Goal: Check status: Check status

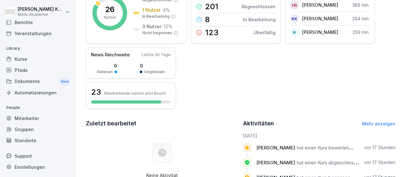
scroll to position [37, 0]
click at [24, 141] on div "Standorte" at bounding box center [37, 139] width 69 height 11
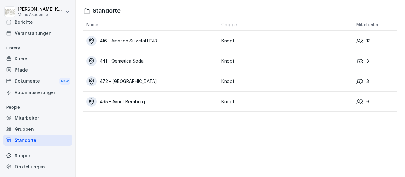
click at [137, 39] on div "416 - Amazon Sülzetal LEJ3" at bounding box center [152, 41] width 132 height 10
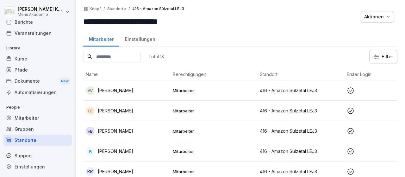
click at [188, 90] on p "Mitarbeiter" at bounding box center [214, 91] width 82 height 6
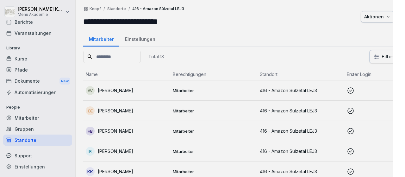
scroll to position [37, 0]
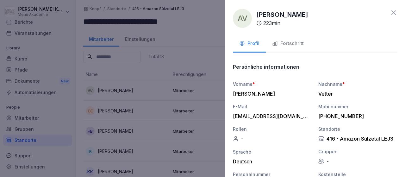
click at [284, 42] on div "Fortschritt" at bounding box center [288, 43] width 32 height 7
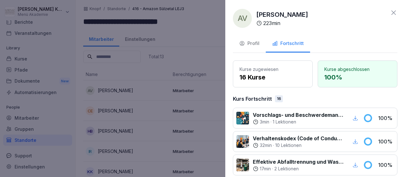
click at [398, 10] on div "AV [PERSON_NAME] 223 min Profil Fortschritt Kurse zugewiesen 16 Kurse Kurse abg…" at bounding box center [315, 88] width 180 height 177
click at [395, 12] on icon at bounding box center [393, 12] width 4 height 4
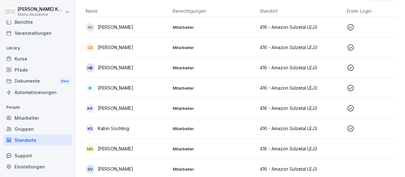
scroll to position [73, 0]
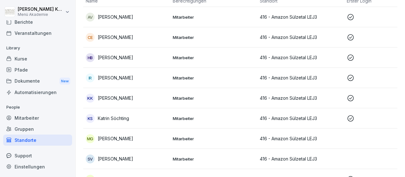
click at [184, 78] on p "Mitarbeiter" at bounding box center [214, 78] width 82 height 6
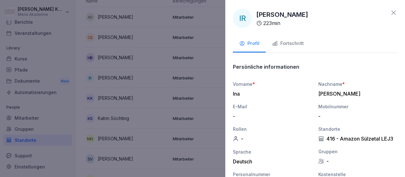
click at [293, 41] on div "Fortschritt" at bounding box center [288, 43] width 32 height 7
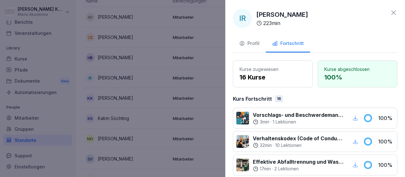
drag, startPoint x: 393, startPoint y: 10, endPoint x: 371, endPoint y: 18, distance: 23.2
click at [389, 13] on div "IR [PERSON_NAME] 223 min" at bounding box center [315, 18] width 165 height 19
click at [395, 10] on icon at bounding box center [394, 13] width 8 height 8
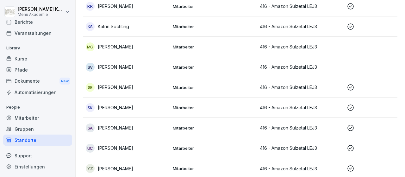
scroll to position [166, 0]
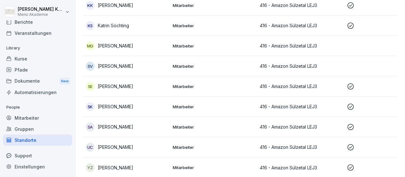
click at [186, 45] on p "Mitarbeiter" at bounding box center [214, 46] width 82 height 6
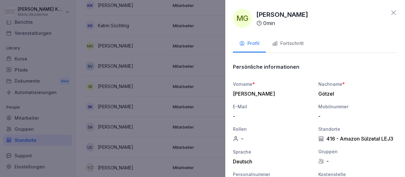
click at [290, 41] on div "Fortschritt" at bounding box center [288, 43] width 32 height 7
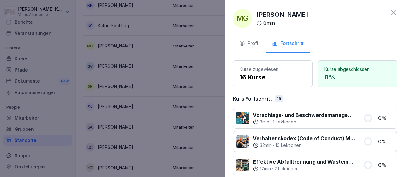
click at [394, 13] on icon at bounding box center [394, 13] width 8 height 8
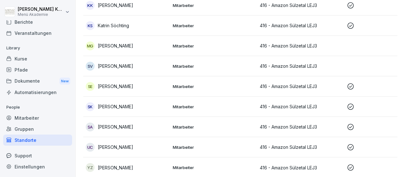
click at [189, 123] on td "Mitarbeiter" at bounding box center [213, 127] width 87 height 20
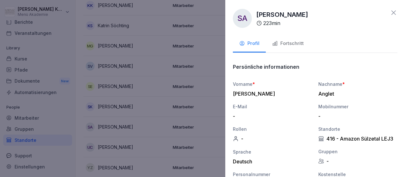
click at [286, 43] on div "Fortschritt" at bounding box center [288, 43] width 32 height 7
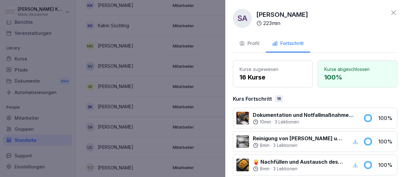
click at [396, 11] on icon at bounding box center [394, 13] width 8 height 8
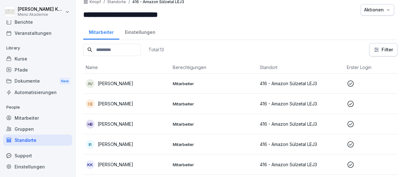
scroll to position [0, 0]
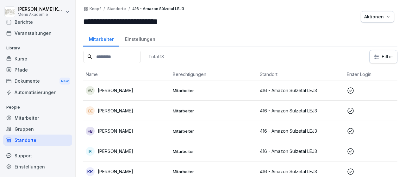
click at [29, 140] on div "Standorte" at bounding box center [37, 139] width 69 height 11
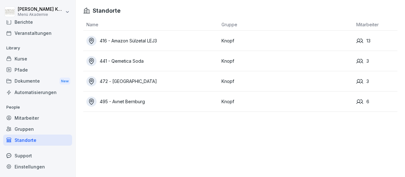
click at [144, 60] on div "441 - Qemetica Soda" at bounding box center [152, 61] width 132 height 10
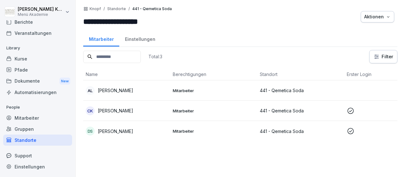
click at [28, 137] on div "Standorte" at bounding box center [37, 139] width 69 height 11
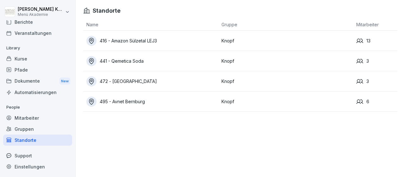
click at [121, 81] on div "472 - [GEOGRAPHIC_DATA]" at bounding box center [152, 81] width 132 height 10
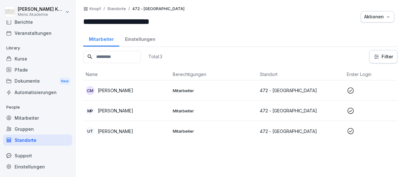
click at [294, 88] on p "472 - [GEOGRAPHIC_DATA]" at bounding box center [301, 90] width 82 height 7
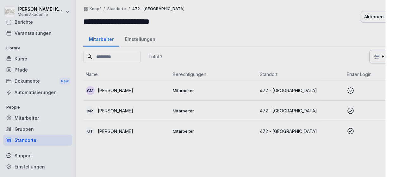
scroll to position [37, 0]
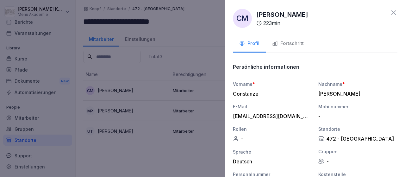
click at [290, 41] on div "Fortschritt" at bounding box center [288, 43] width 32 height 7
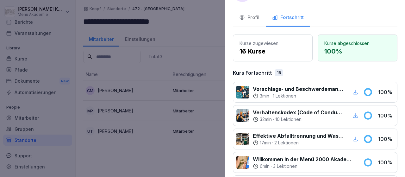
scroll to position [0, 0]
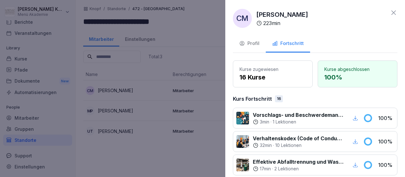
drag, startPoint x: 397, startPoint y: 12, endPoint x: 394, endPoint y: 13, distance: 3.5
click at [395, 12] on icon at bounding box center [394, 13] width 8 height 8
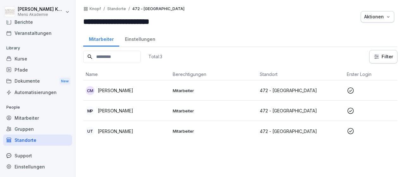
scroll to position [37, 0]
click at [184, 110] on p "Mitarbeiter" at bounding box center [214, 111] width 82 height 6
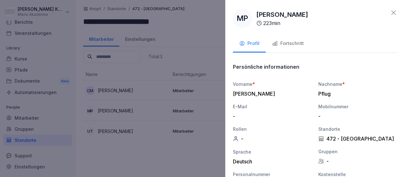
click at [291, 44] on div "Fortschritt" at bounding box center [288, 43] width 32 height 7
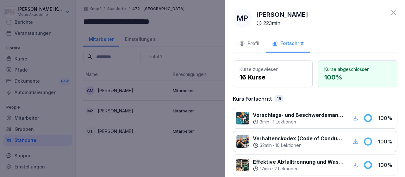
click at [396, 10] on icon at bounding box center [394, 13] width 8 height 8
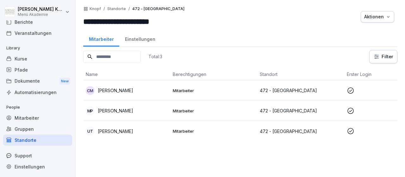
click at [189, 130] on p "Mitarbeiter" at bounding box center [214, 131] width 82 height 6
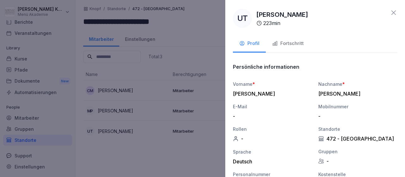
click at [293, 44] on div "Fortschritt" at bounding box center [288, 43] width 32 height 7
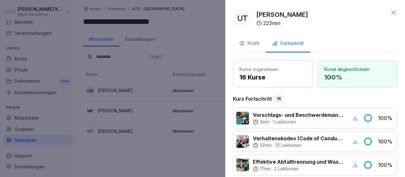
drag, startPoint x: 394, startPoint y: 12, endPoint x: 363, endPoint y: 24, distance: 33.2
click at [393, 13] on icon at bounding box center [394, 13] width 8 height 8
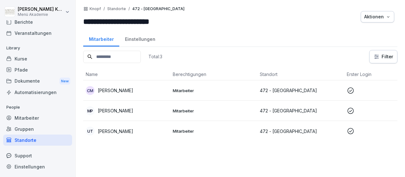
click at [29, 139] on div "Standorte" at bounding box center [37, 139] width 69 height 11
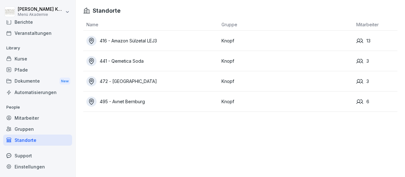
click at [136, 99] on div "495 - Avnet Bernburg" at bounding box center [152, 102] width 132 height 10
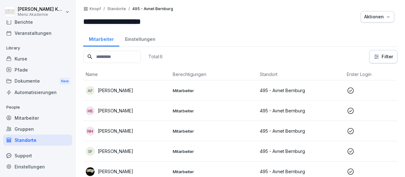
scroll to position [24, 0]
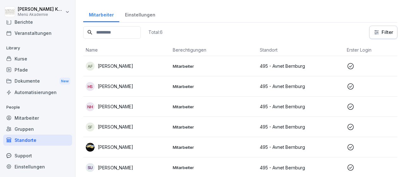
click at [186, 145] on p "Mitarbeiter" at bounding box center [214, 147] width 82 height 6
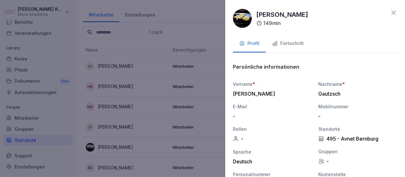
click at [293, 41] on div "Fortschritt" at bounding box center [288, 43] width 32 height 7
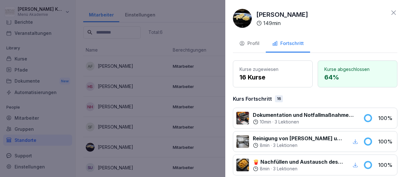
click at [393, 12] on icon at bounding box center [394, 13] width 8 height 8
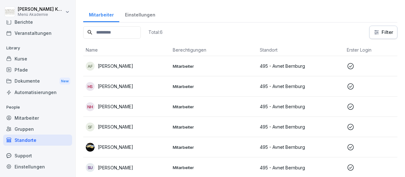
click at [186, 64] on p "Mitarbeiter" at bounding box center [214, 66] width 82 height 6
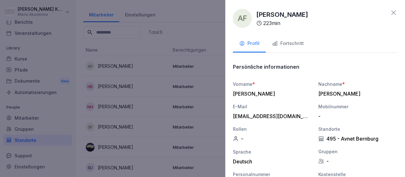
click at [291, 42] on div "Fortschritt" at bounding box center [288, 43] width 32 height 7
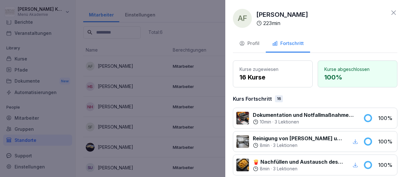
click at [393, 12] on icon at bounding box center [394, 13] width 8 height 8
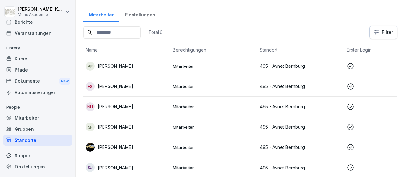
click at [185, 86] on p "Mitarbeiter" at bounding box center [214, 87] width 82 height 6
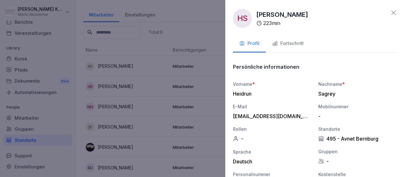
click at [290, 43] on div "Fortschritt" at bounding box center [288, 43] width 32 height 7
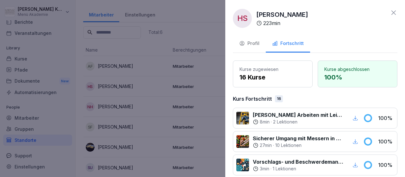
click at [394, 11] on icon at bounding box center [394, 13] width 8 height 8
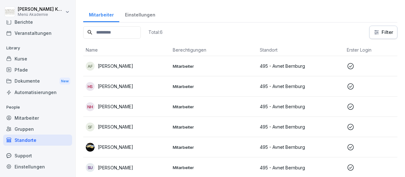
drag, startPoint x: 122, startPoint y: 103, endPoint x: 126, endPoint y: 105, distance: 4.4
click at [122, 103] on p "[PERSON_NAME]" at bounding box center [115, 106] width 35 height 7
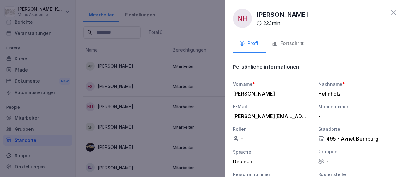
click at [292, 44] on div "Fortschritt" at bounding box center [288, 43] width 32 height 7
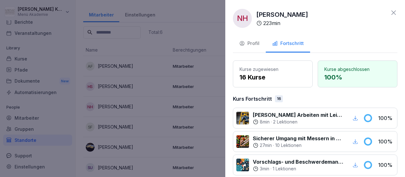
drag, startPoint x: 395, startPoint y: 10, endPoint x: 362, endPoint y: 34, distance: 40.3
click at [395, 10] on icon at bounding box center [394, 13] width 8 height 8
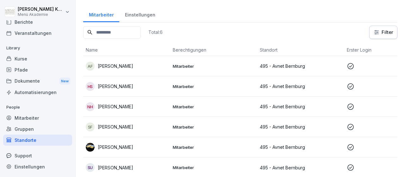
click at [126, 101] on td "NH [PERSON_NAME]" at bounding box center [126, 107] width 87 height 20
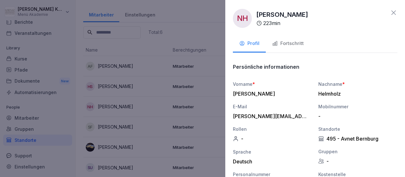
click at [293, 46] on div "Fortschritt" at bounding box center [288, 43] width 32 height 7
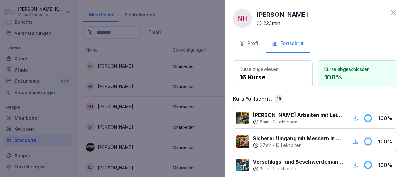
click at [394, 12] on icon at bounding box center [394, 13] width 8 height 8
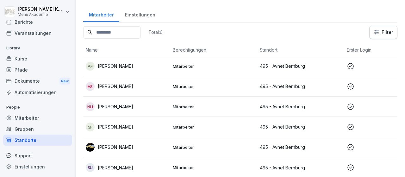
click at [109, 126] on p "[PERSON_NAME]" at bounding box center [115, 126] width 35 height 7
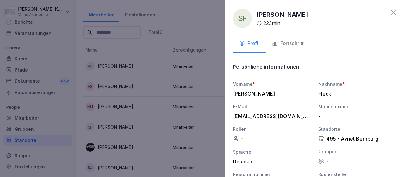
drag, startPoint x: 296, startPoint y: 42, endPoint x: 327, endPoint y: 36, distance: 32.0
click at [296, 42] on div "Fortschritt" at bounding box center [288, 43] width 32 height 7
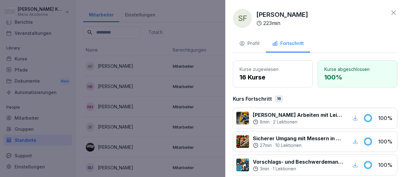
drag, startPoint x: 396, startPoint y: 12, endPoint x: 362, endPoint y: 36, distance: 41.8
click at [394, 14] on icon at bounding box center [394, 13] width 8 height 8
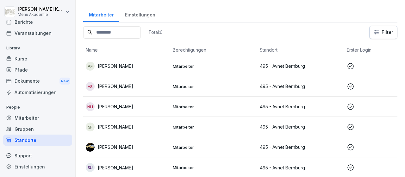
click at [131, 146] on p "[PERSON_NAME]" at bounding box center [115, 147] width 35 height 7
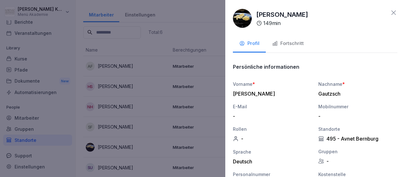
click at [296, 43] on div "Fortschritt" at bounding box center [288, 43] width 32 height 7
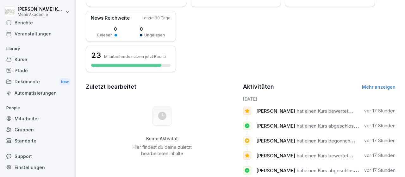
scroll to position [37, 0]
drag, startPoint x: 29, startPoint y: 140, endPoint x: 38, endPoint y: 140, distance: 8.6
click at [29, 140] on div "Standorte" at bounding box center [37, 139] width 69 height 11
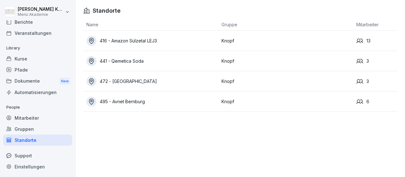
click at [132, 102] on div "495 - Avnet Bernburg" at bounding box center [152, 102] width 132 height 10
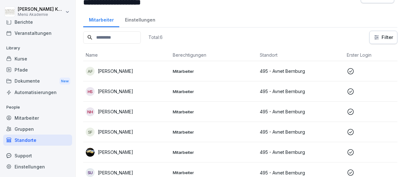
scroll to position [24, 0]
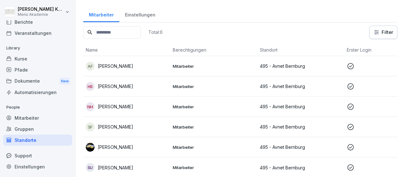
click at [185, 166] on p "Mitarbeiter" at bounding box center [214, 168] width 82 height 6
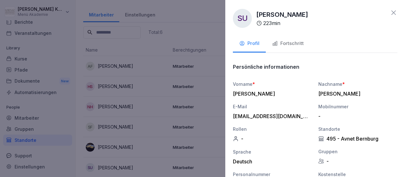
click at [286, 44] on div "Fortschritt" at bounding box center [288, 43] width 32 height 7
